Goal: Navigation & Orientation: Locate item on page

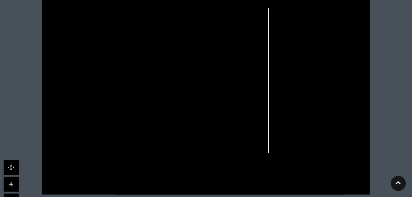
scroll to position [206, 0]
click at [324, 166] on icon at bounding box center [206, 78] width 412 height 231
click at [8, 183] on link at bounding box center [11, 184] width 15 height 15
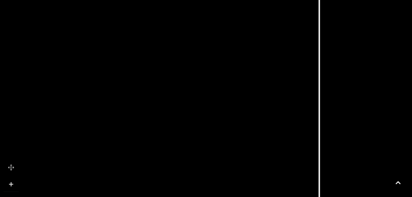
click at [13, 181] on link at bounding box center [11, 184] width 15 height 15
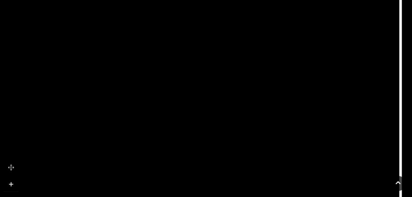
drag, startPoint x: 256, startPoint y: 121, endPoint x: 247, endPoint y: 29, distance: 92.6
click at [247, 29] on icon at bounding box center [278, 3] width 183 height 409
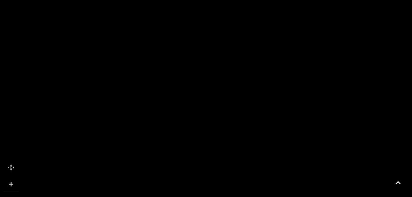
drag, startPoint x: 122, startPoint y: 38, endPoint x: 154, endPoint y: 134, distance: 100.8
click at [154, 134] on polygon at bounding box center [15, 133] width 454 height 526
drag, startPoint x: 160, startPoint y: 32, endPoint x: 183, endPoint y: 148, distance: 118.4
drag, startPoint x: 86, startPoint y: 95, endPoint x: 216, endPoint y: 153, distance: 142.4
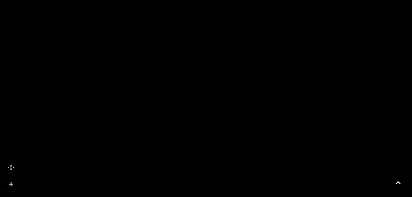
drag, startPoint x: 139, startPoint y: 24, endPoint x: 175, endPoint y: 3, distance: 41.9
click at [175, 3] on polygon at bounding box center [157, 15] width 196 height 108
drag, startPoint x: 166, startPoint y: 96, endPoint x: 150, endPoint y: 23, distance: 74.7
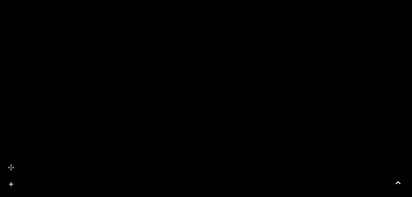
drag, startPoint x: 193, startPoint y: 115, endPoint x: 188, endPoint y: 22, distance: 92.8
click at [188, 22] on polygon at bounding box center [220, 142] width 454 height 526
drag, startPoint x: 194, startPoint y: 123, endPoint x: 186, endPoint y: 11, distance: 112.2
click at [186, 11] on polygon at bounding box center [212, 30] width 454 height 526
drag, startPoint x: 179, startPoint y: 135, endPoint x: 166, endPoint y: 107, distance: 30.2
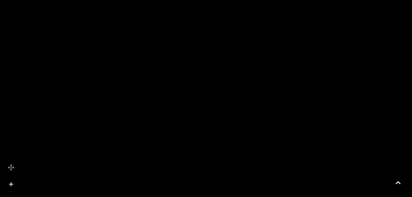
click at [166, 107] on polygon at bounding box center [199, 3] width 454 height 526
drag, startPoint x: 247, startPoint y: 33, endPoint x: 237, endPoint y: 115, distance: 82.8
click at [237, 115] on icon at bounding box center [403, 30] width 1334 height 750
click at [210, 38] on rect at bounding box center [207, 40] width 77 height 23
